Goal: Information Seeking & Learning: Learn about a topic

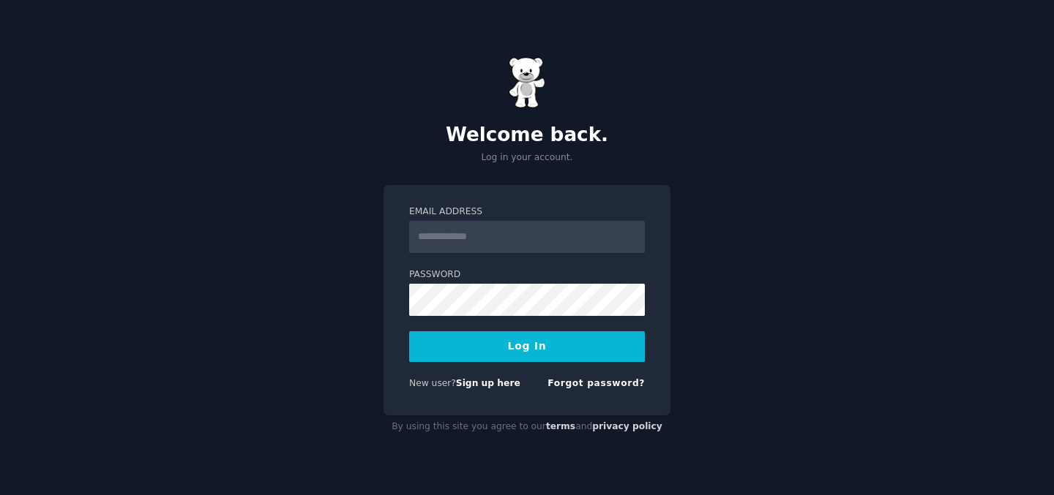
click at [468, 239] on input "Email Address" at bounding box center [527, 237] width 236 height 32
type input "**********"
click at [518, 356] on button "Log In" at bounding box center [527, 346] width 236 height 31
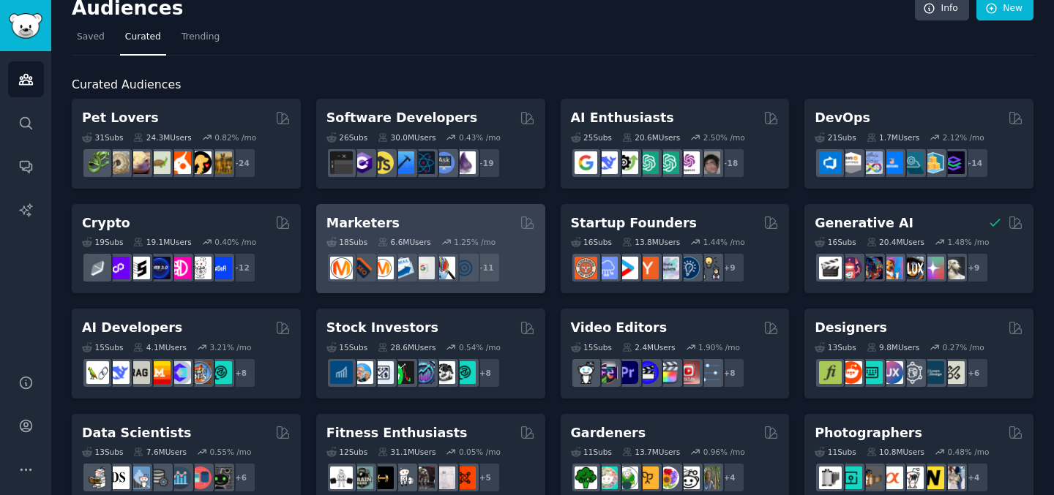
scroll to position [21, 0]
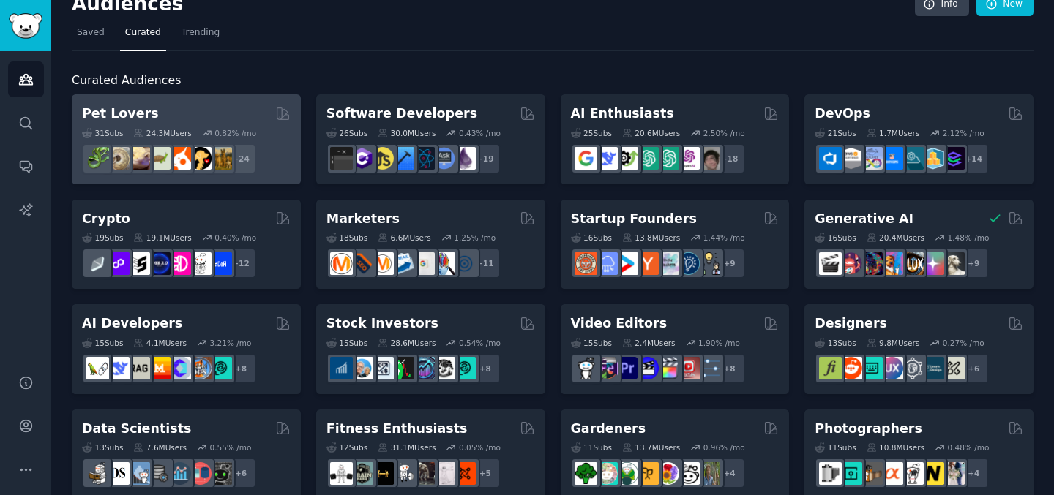
click at [187, 109] on div "Pet Lovers" at bounding box center [186, 114] width 209 height 18
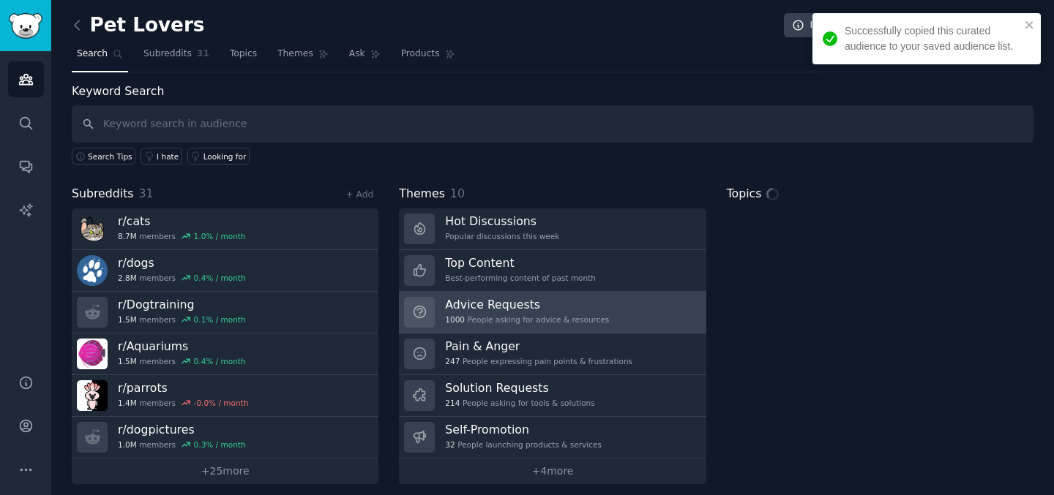
scroll to position [9, 0]
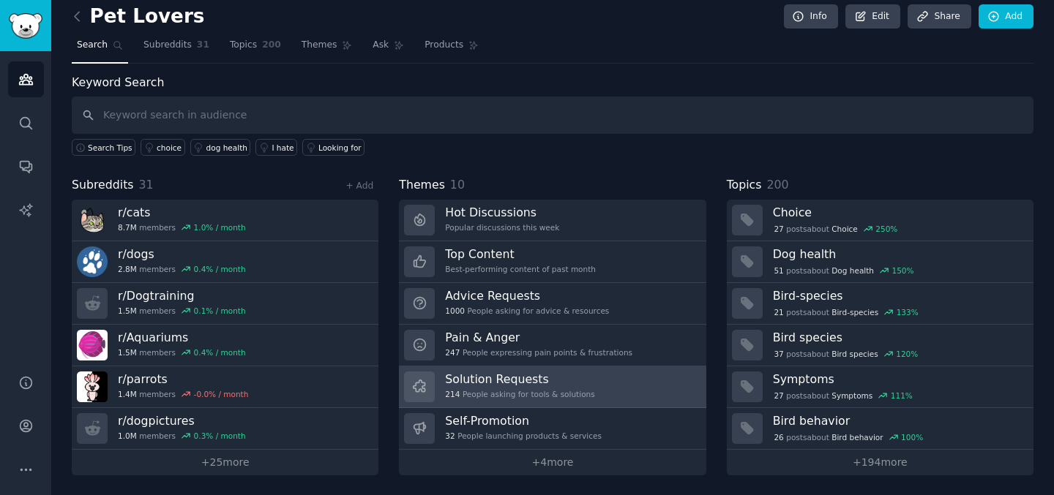
click at [530, 383] on h3 "Solution Requests" at bounding box center [519, 379] width 149 height 15
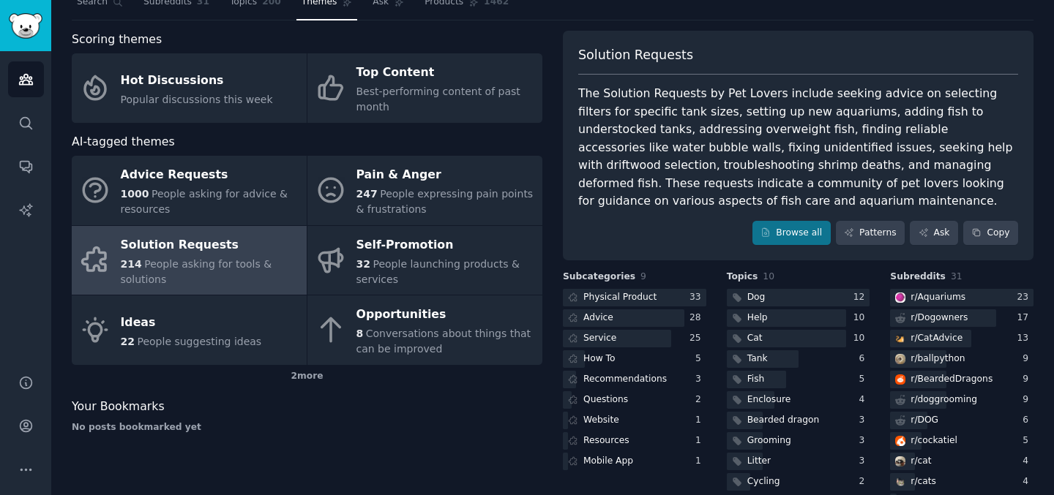
scroll to position [54, 0]
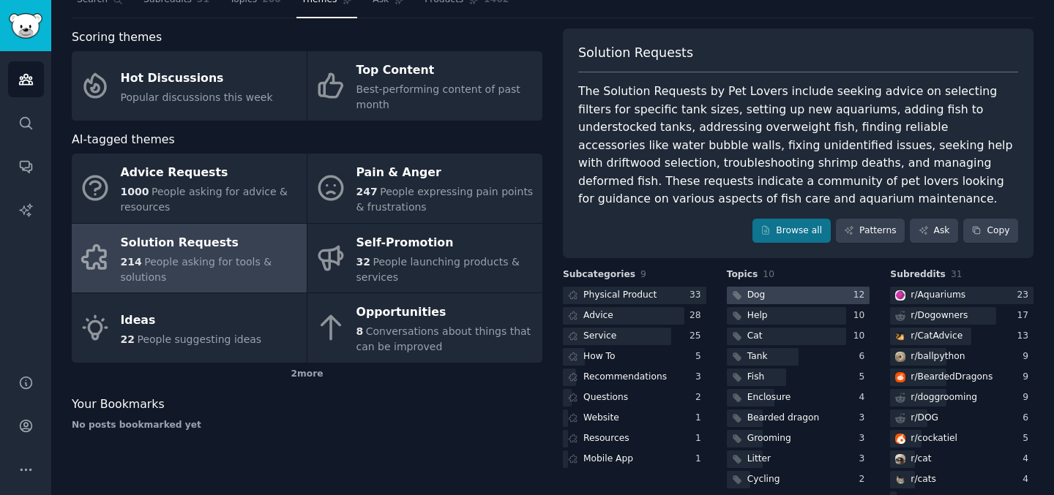
click at [818, 298] on div at bounding box center [798, 296] width 143 height 18
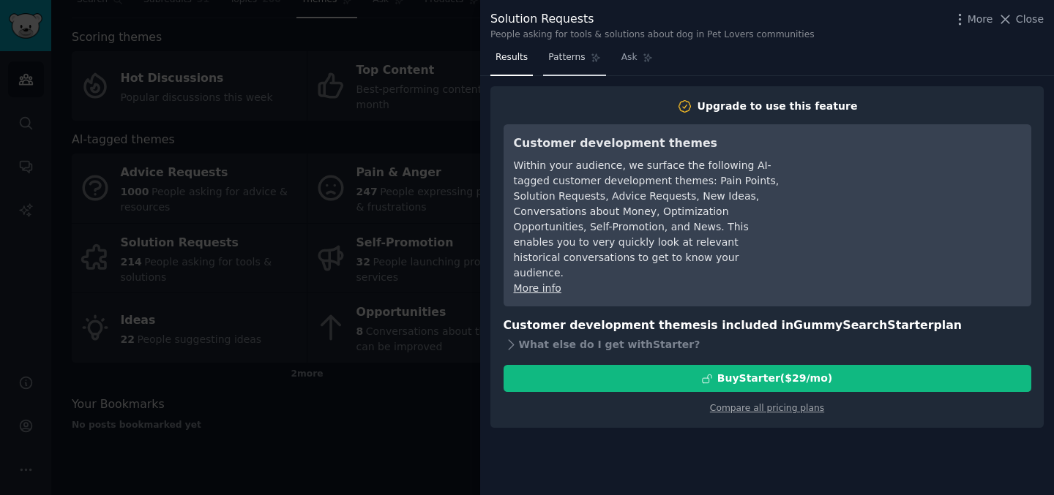
click at [579, 61] on span "Patterns" at bounding box center [566, 57] width 37 height 13
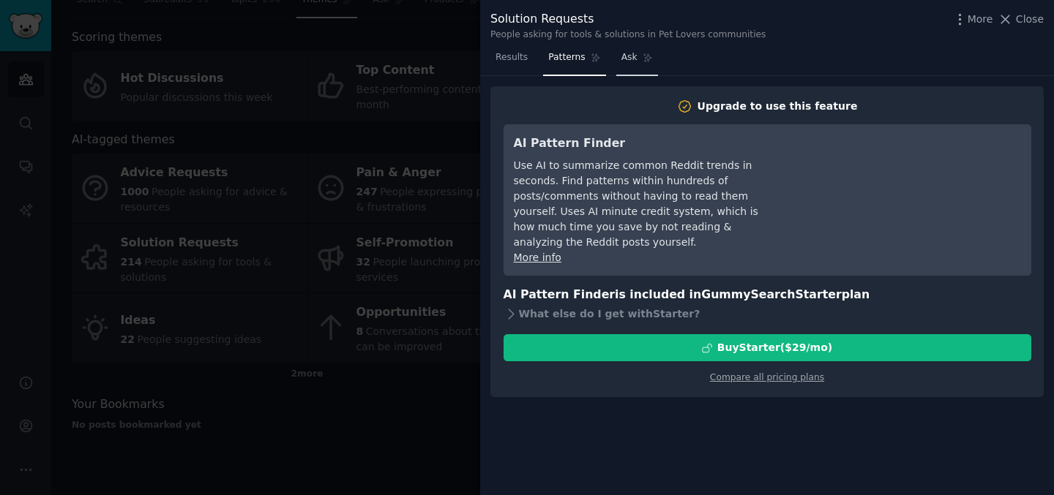
click at [633, 64] on span "Ask" at bounding box center [629, 57] width 16 height 13
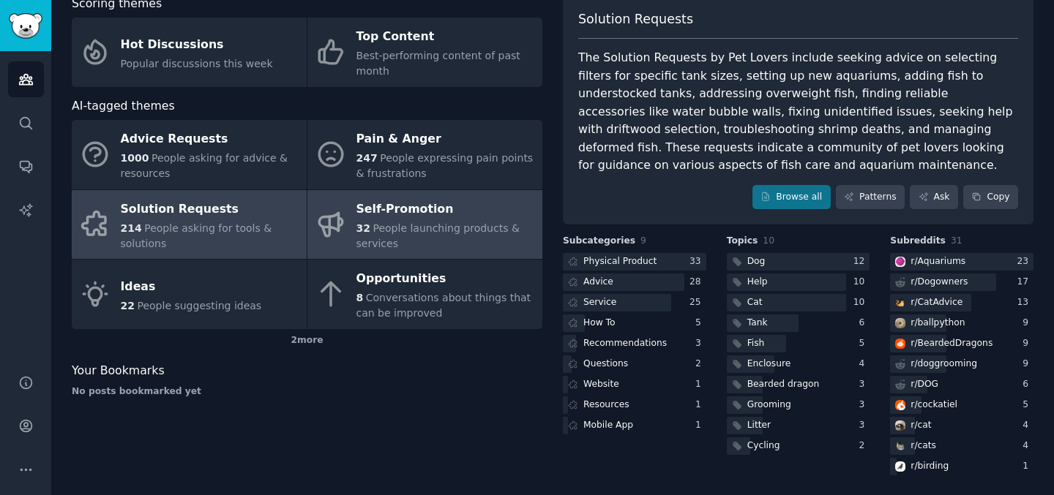
scroll to position [91, 0]
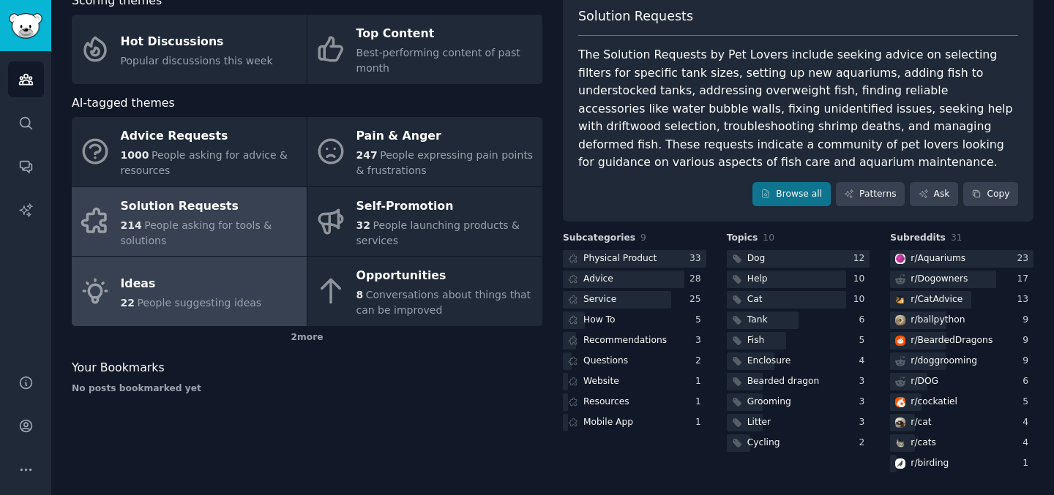
click at [200, 288] on div "Ideas" at bounding box center [191, 283] width 141 height 23
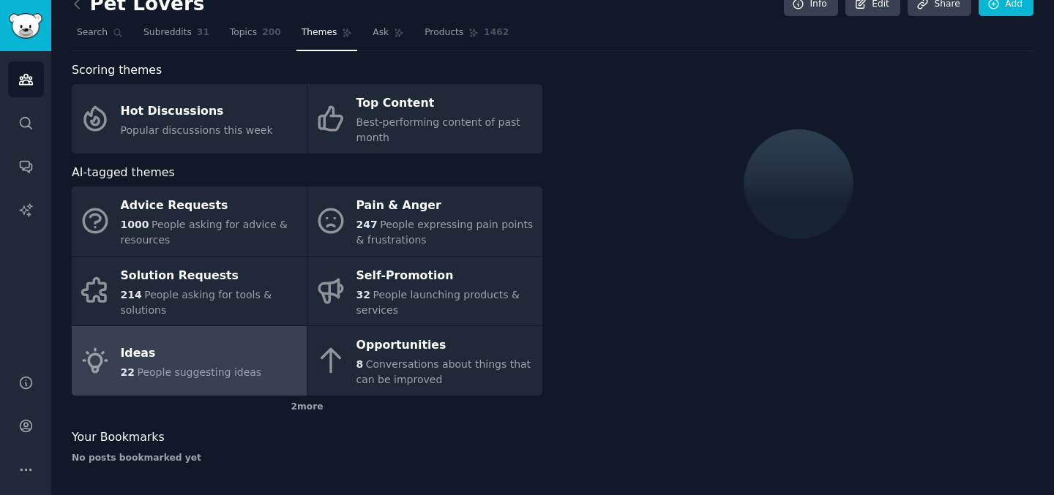
scroll to position [75, 0]
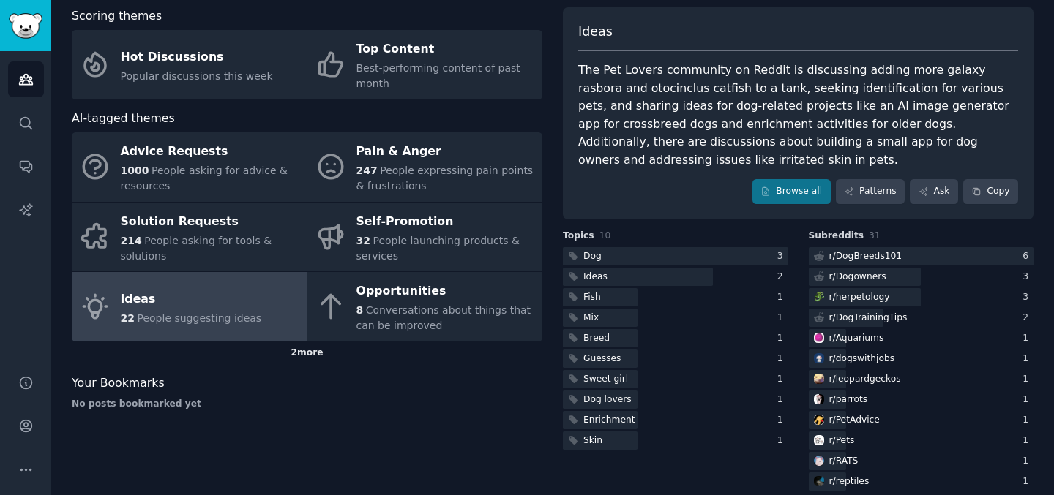
click at [307, 352] on div "2 more" at bounding box center [307, 353] width 470 height 23
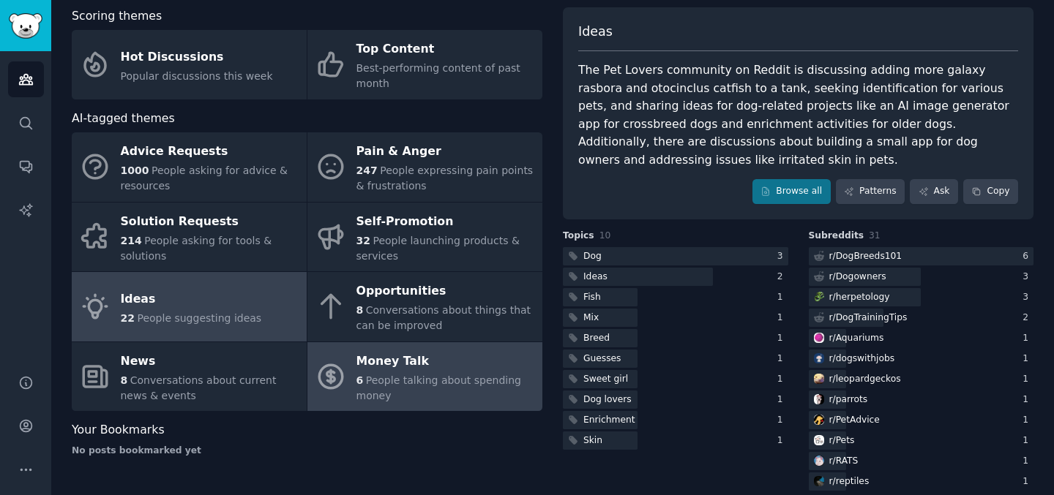
scroll to position [47, 0]
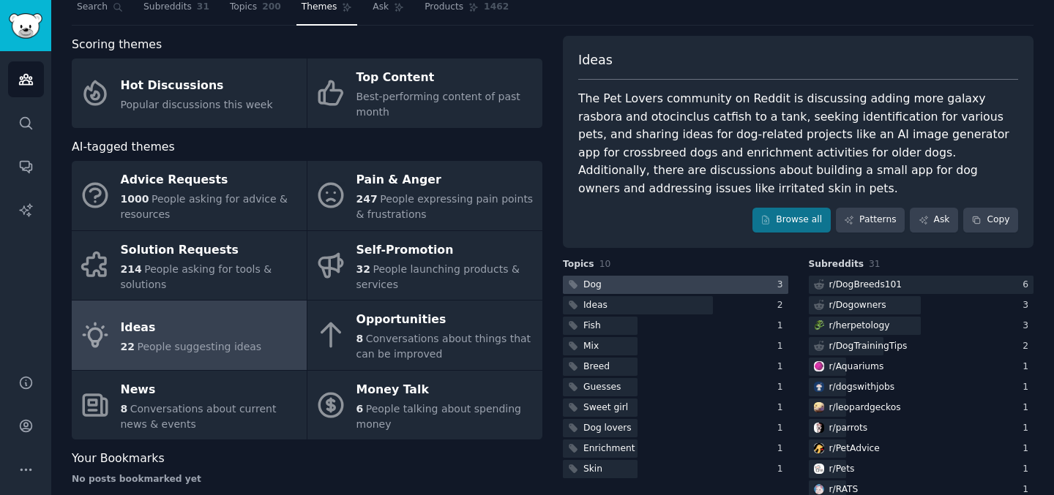
click at [697, 276] on div at bounding box center [675, 285] width 225 height 18
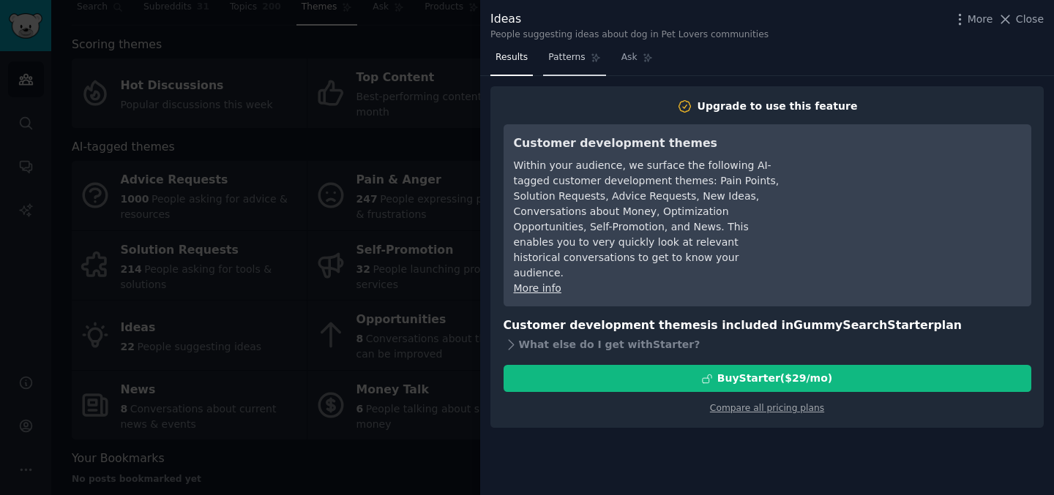
click at [571, 55] on span "Patterns" at bounding box center [566, 57] width 37 height 13
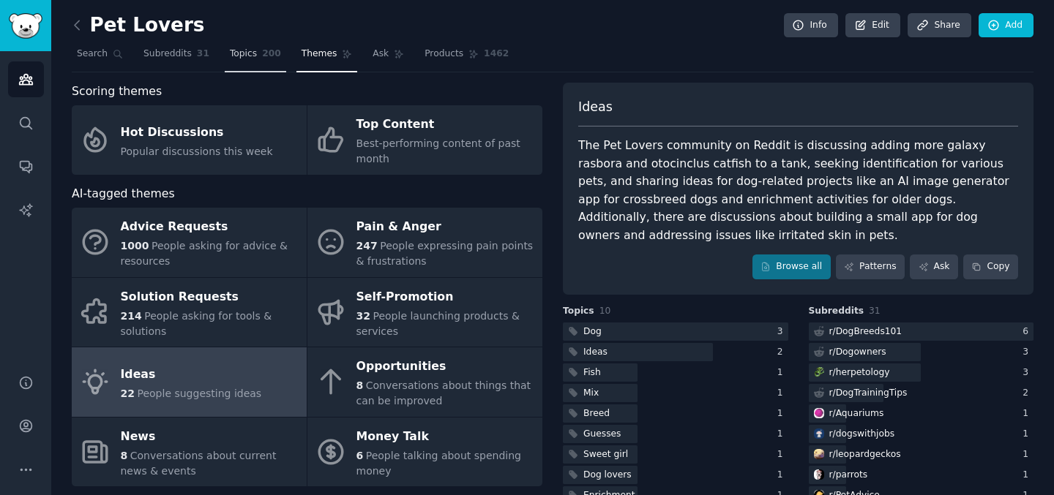
click at [269, 49] on span "200" at bounding box center [271, 54] width 19 height 13
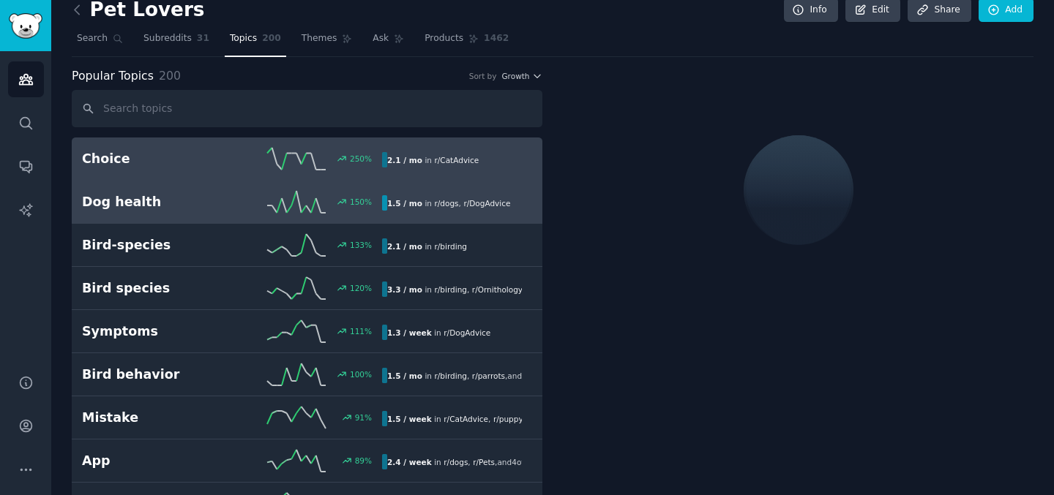
scroll to position [19, 0]
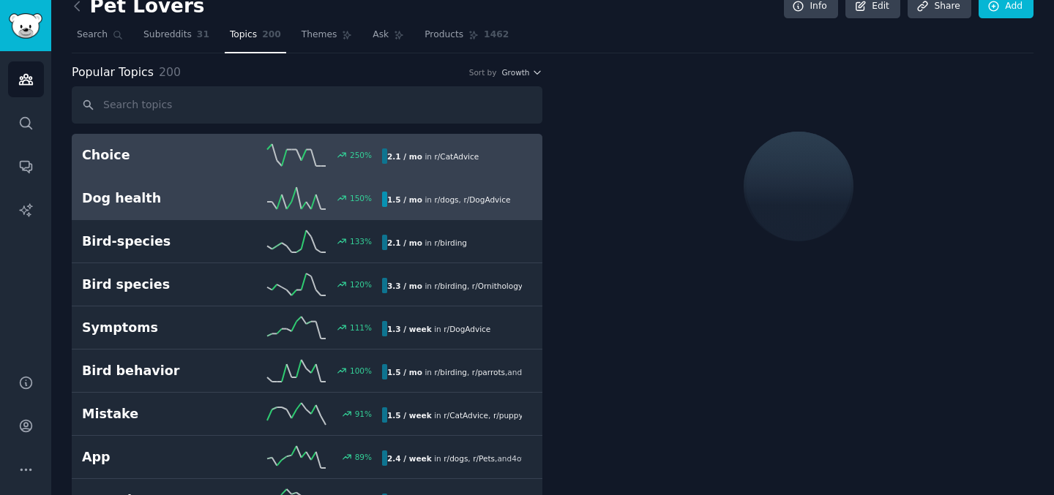
click at [178, 203] on h2 "Dog health" at bounding box center [157, 198] width 150 height 18
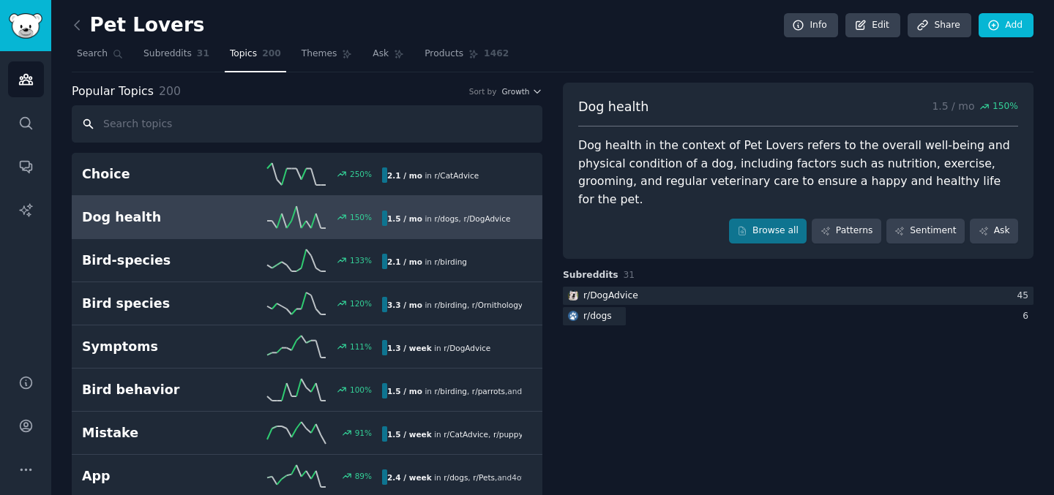
click at [200, 137] on input "text" at bounding box center [307, 123] width 470 height 37
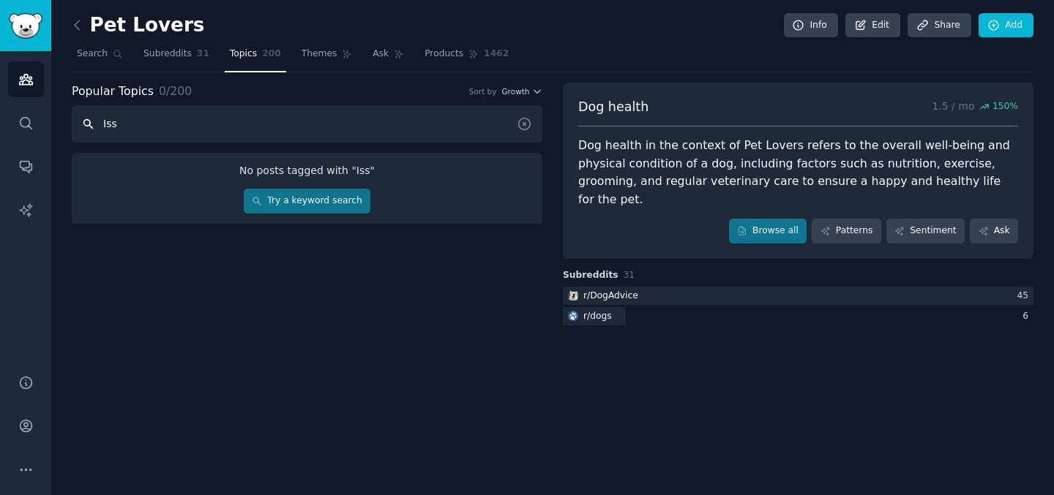
type input "Iss"
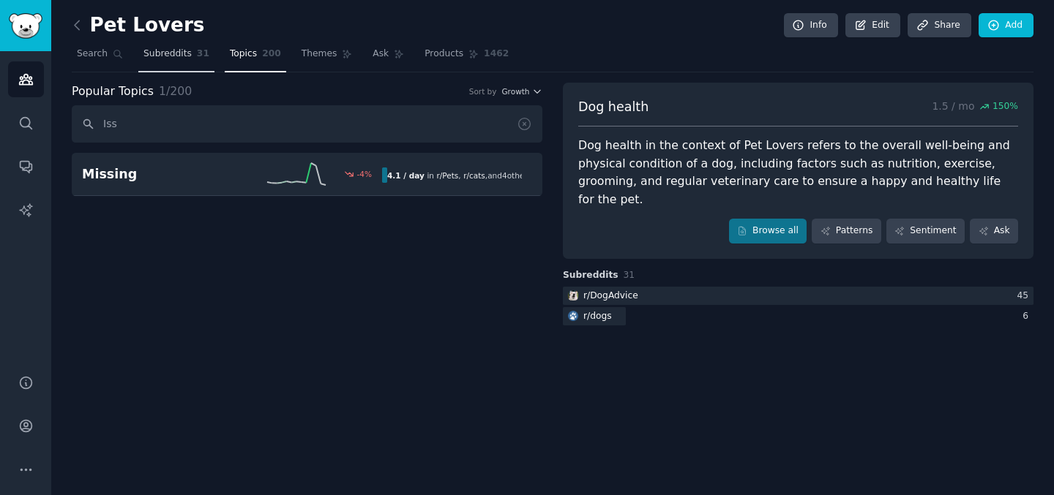
click at [183, 59] on span "Subreddits" at bounding box center [167, 54] width 48 height 13
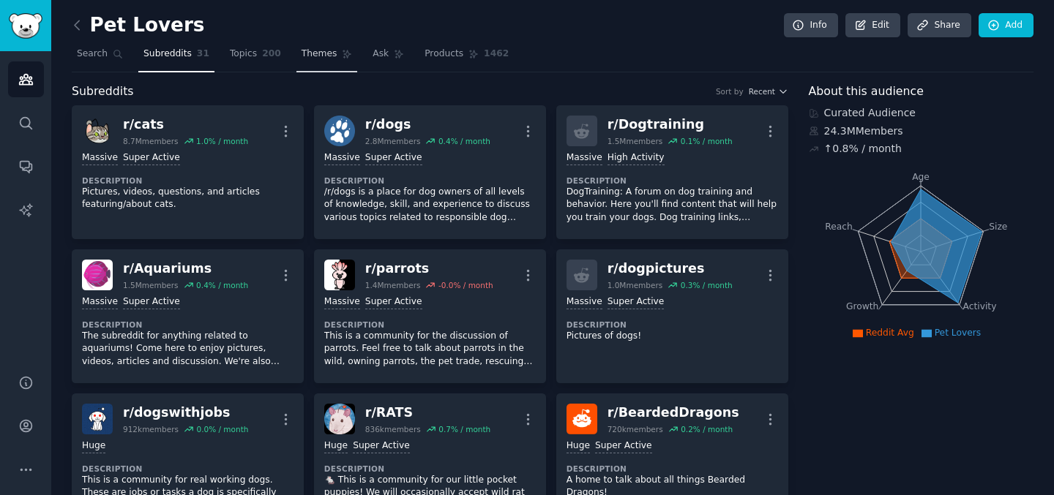
click at [312, 67] on link "Themes" at bounding box center [326, 57] width 61 height 30
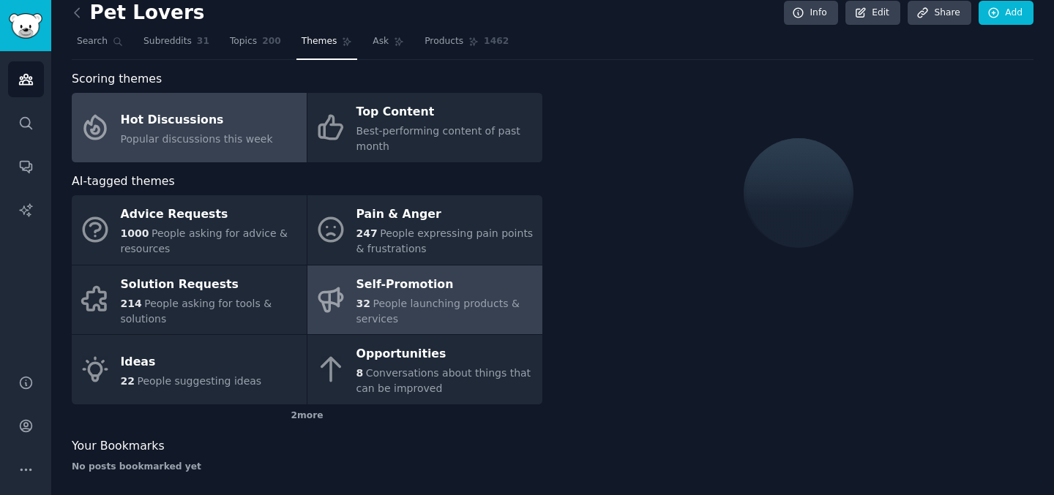
scroll to position [19, 0]
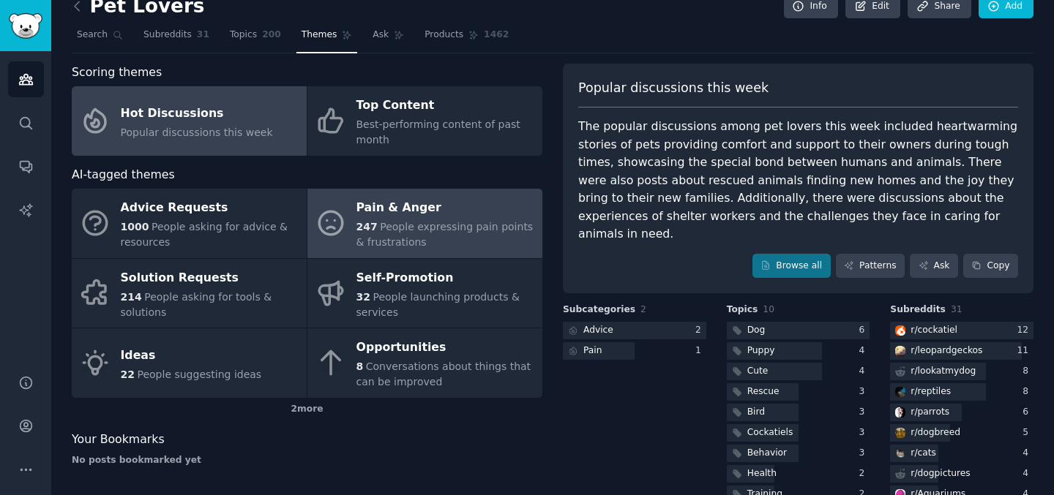
click at [396, 252] on link "Pain & Anger 247 People expressing pain points & frustrations" at bounding box center [424, 224] width 235 height 70
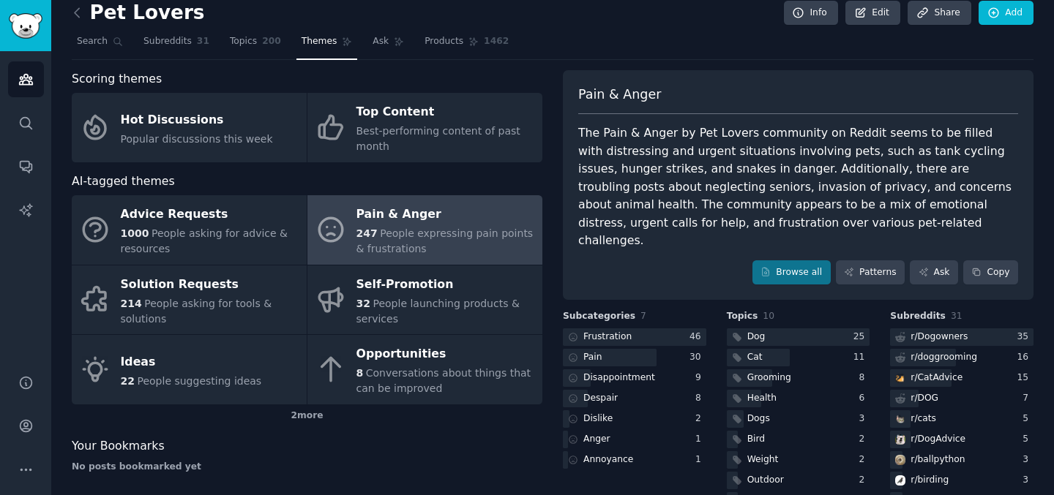
scroll to position [11, 0]
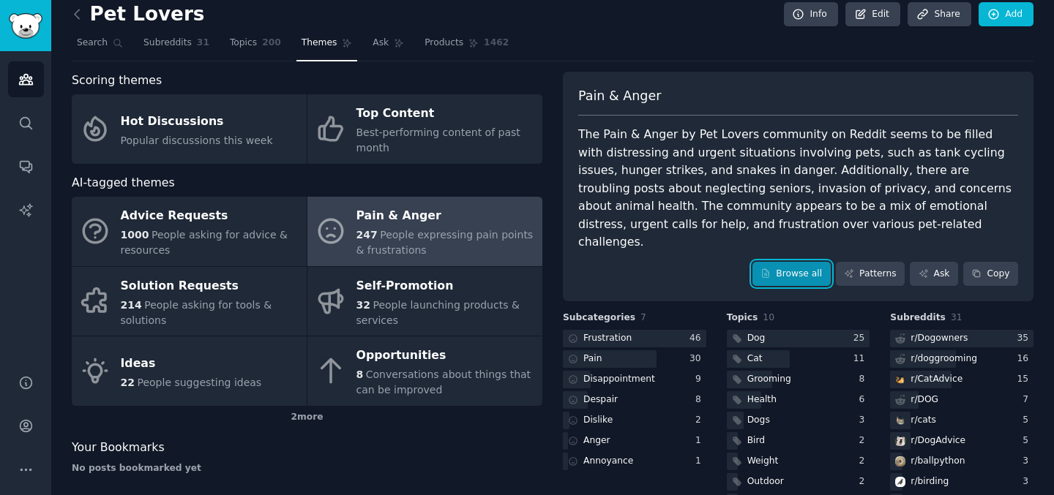
click at [774, 262] on link "Browse all" at bounding box center [791, 274] width 78 height 25
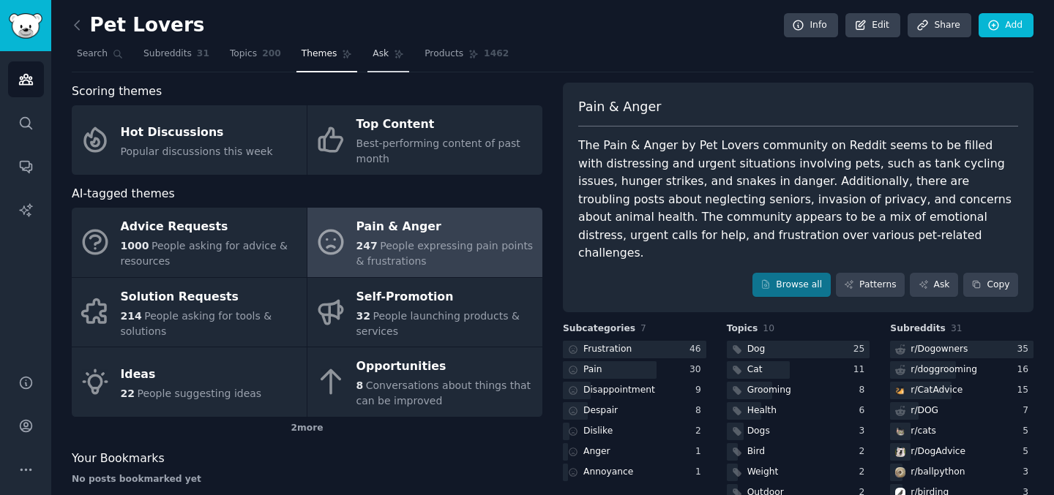
click at [394, 54] on icon at bounding box center [399, 54] width 10 height 10
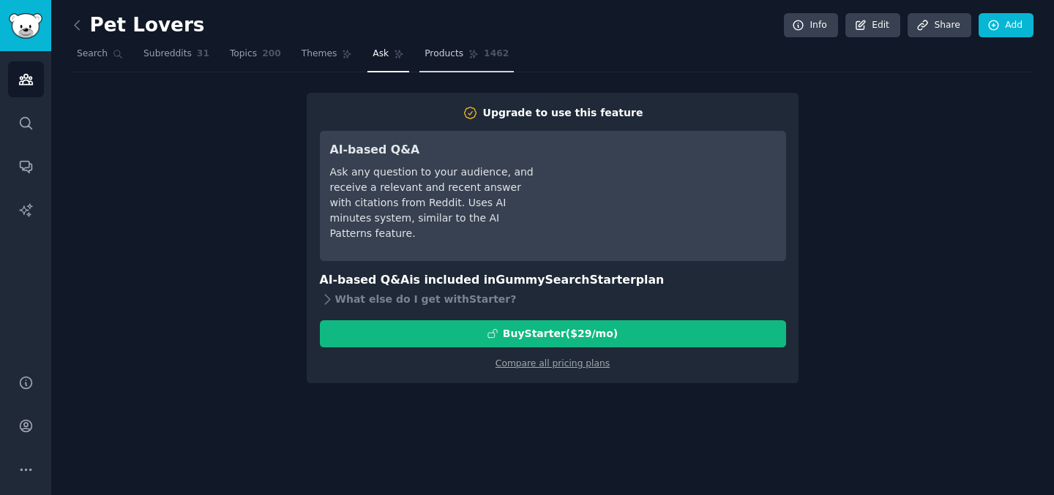
click at [454, 54] on span "Products" at bounding box center [443, 54] width 39 height 13
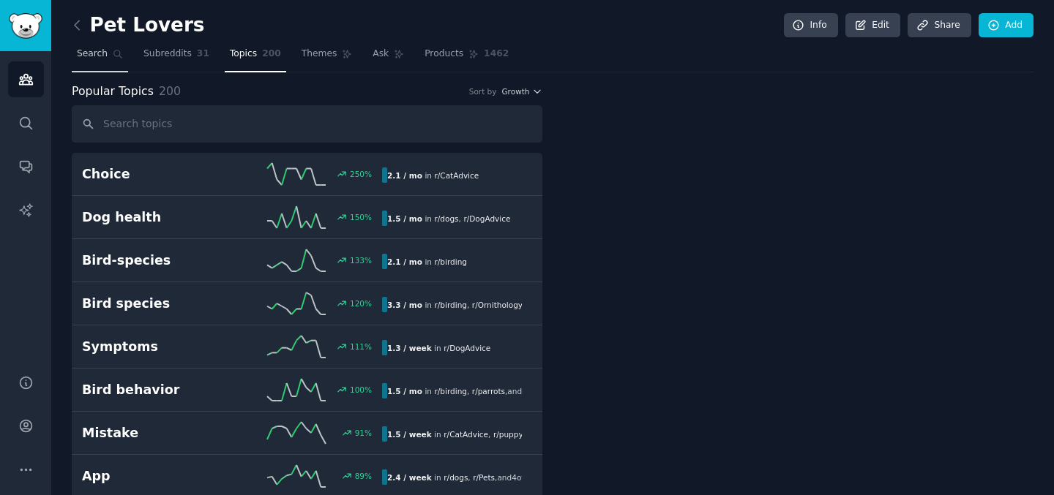
click at [99, 66] on link "Search" at bounding box center [100, 57] width 56 height 30
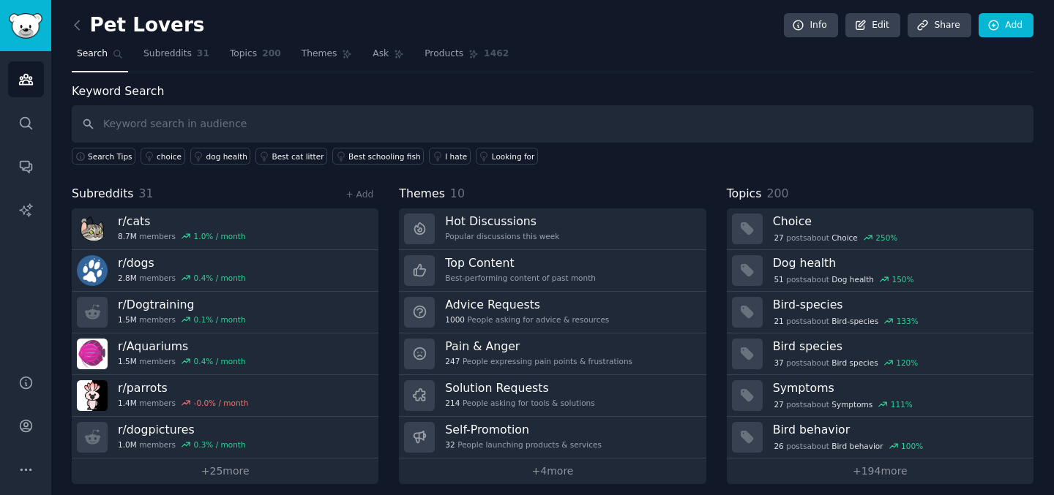
click at [102, 30] on h2 "Pet Lovers" at bounding box center [138, 25] width 132 height 23
click at [80, 26] on icon at bounding box center [77, 25] width 15 height 15
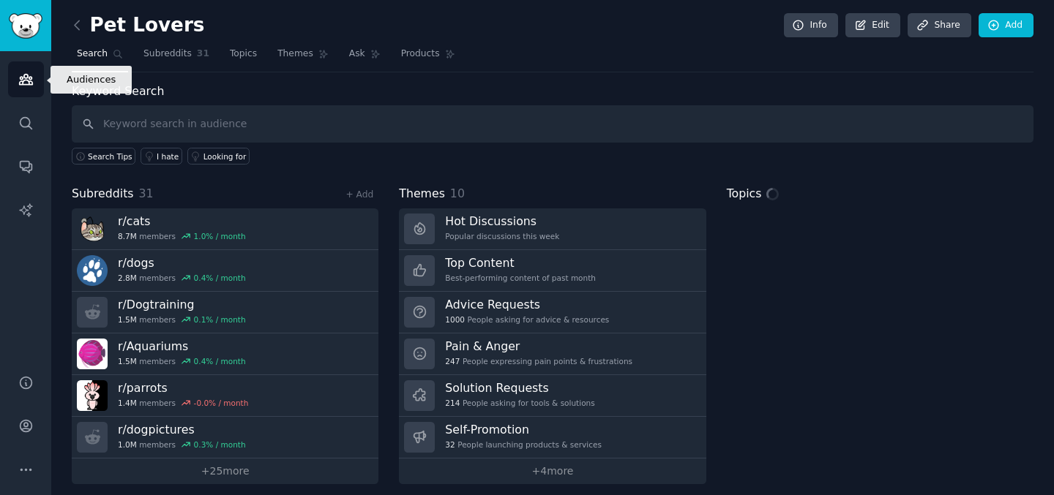
click at [19, 83] on icon "Sidebar" at bounding box center [25, 80] width 13 height 10
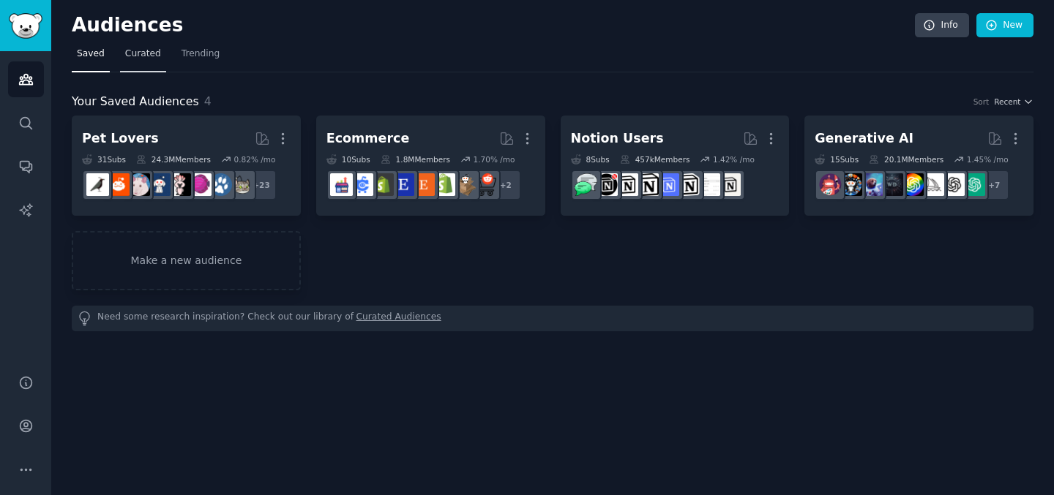
click at [139, 60] on span "Curated" at bounding box center [143, 54] width 36 height 13
